Goal: Book appointment/travel/reservation

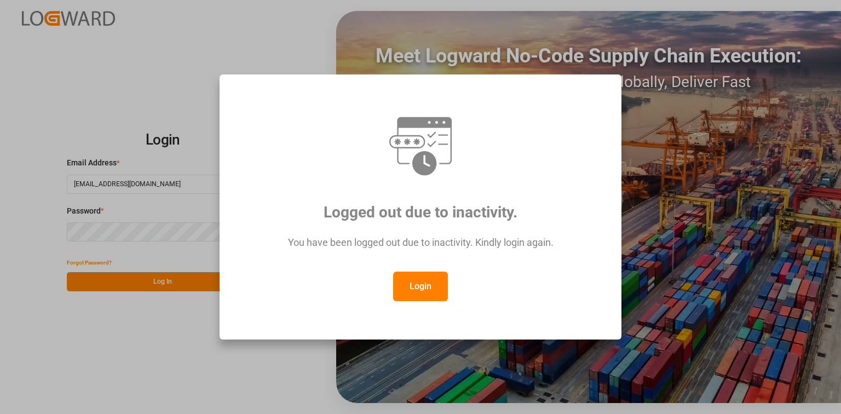
click at [424, 287] on button "Login" at bounding box center [420, 286] width 55 height 30
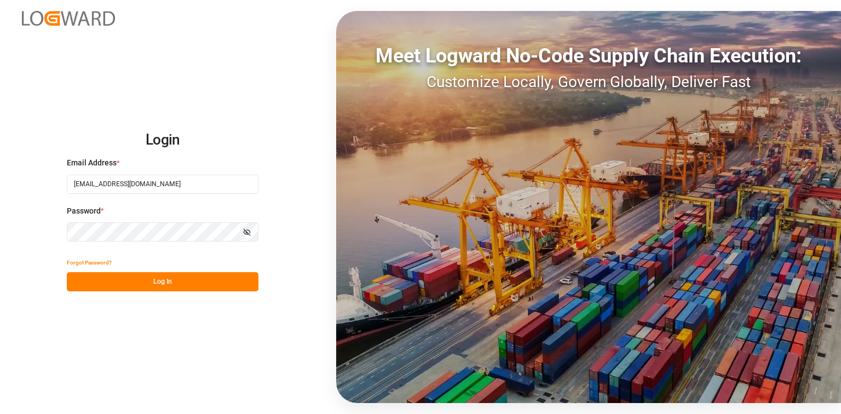
click at [210, 280] on button "Log In" at bounding box center [163, 281] width 192 height 19
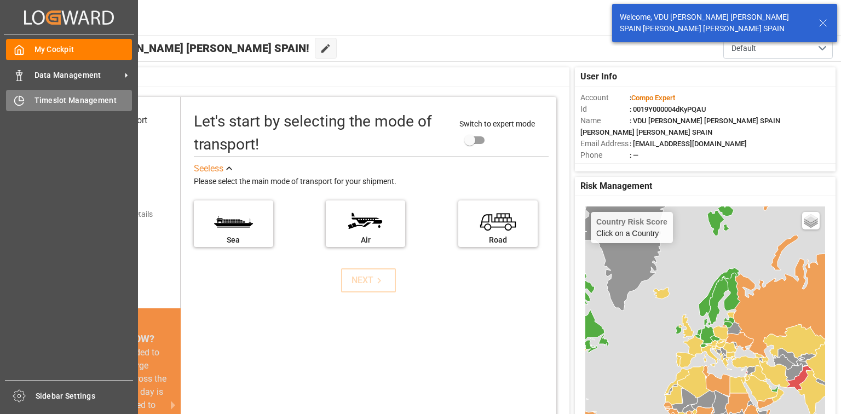
click at [45, 101] on span "Timeslot Management" at bounding box center [83, 100] width 98 height 11
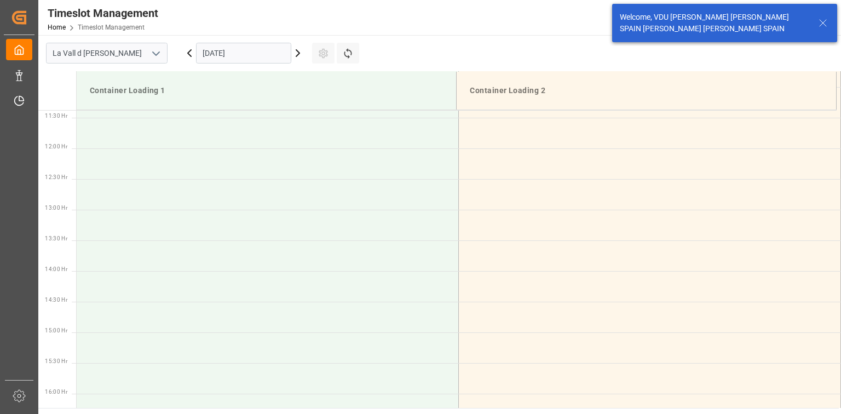
click at [227, 59] on input "[DATE]" at bounding box center [243, 53] width 95 height 21
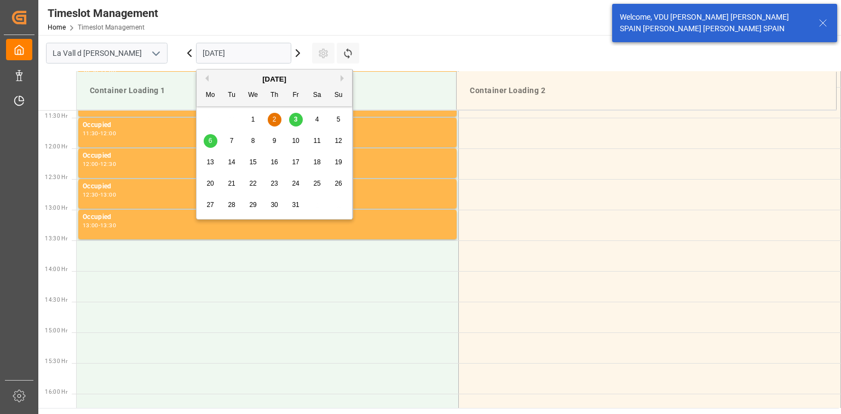
scroll to position [728, 0]
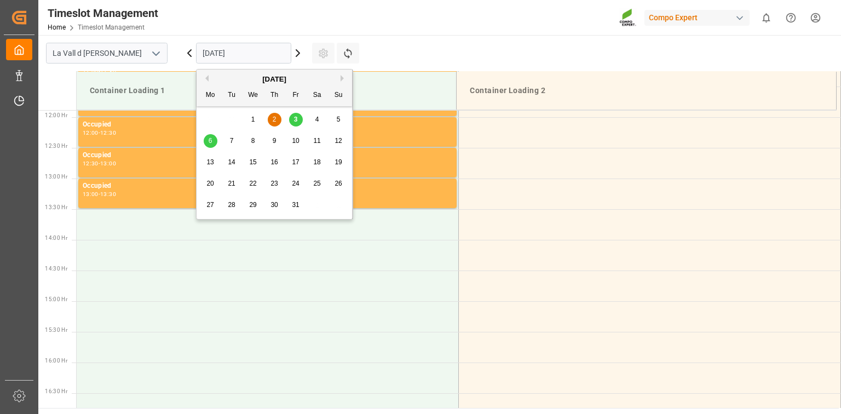
click at [289, 142] on div "10" at bounding box center [296, 141] width 14 height 13
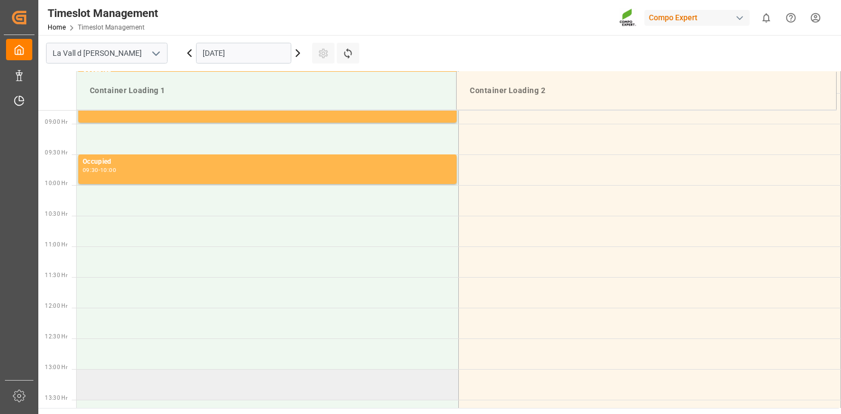
scroll to position [466, 0]
